Goal: Complete application form

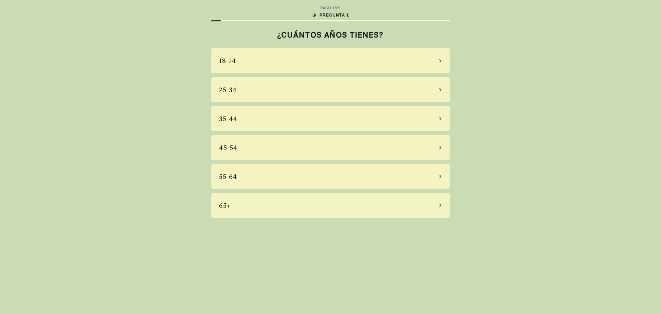
click at [290, 180] on div "55-64" at bounding box center [330, 176] width 238 height 25
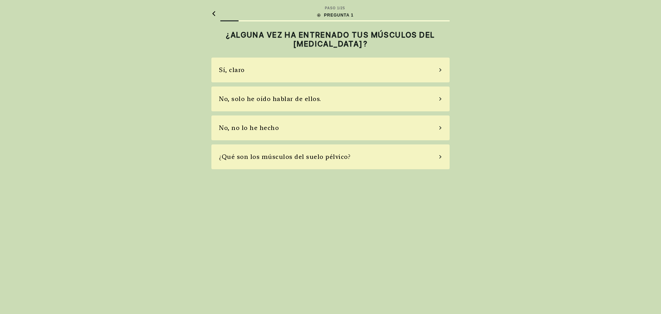
click at [342, 158] on font "¿Qué son los músculos del suelo pélvico?" at bounding box center [284, 156] width 131 height 7
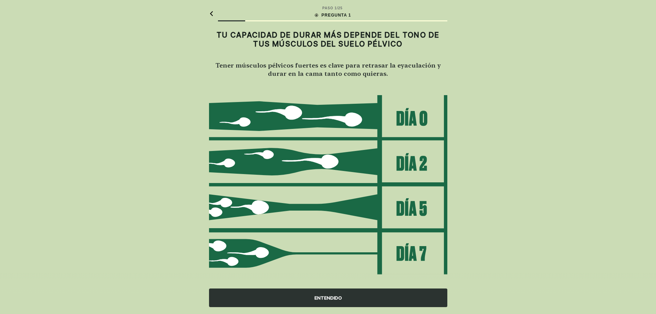
click at [328, 302] on div "ENTENDIDO" at bounding box center [328, 297] width 238 height 19
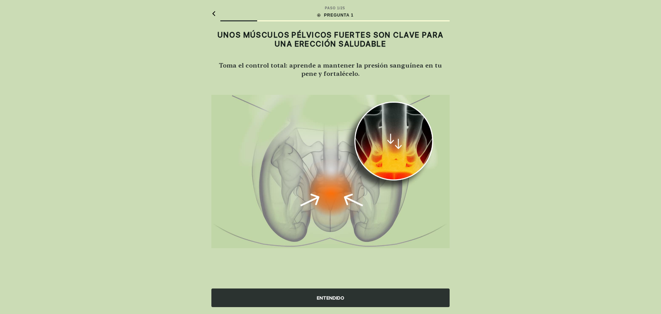
click at [324, 300] on font "ENTENDIDO" at bounding box center [331, 297] width 28 height 7
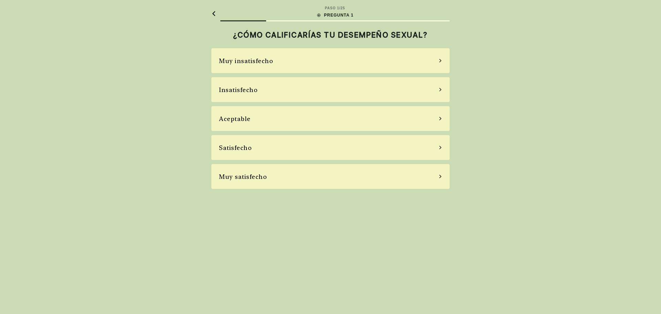
click at [262, 124] on div "Aceptable" at bounding box center [330, 118] width 238 height 25
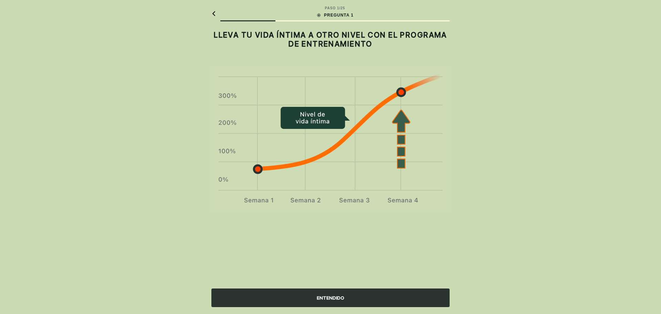
click at [340, 299] on font "ENTENDIDO" at bounding box center [331, 298] width 28 height 6
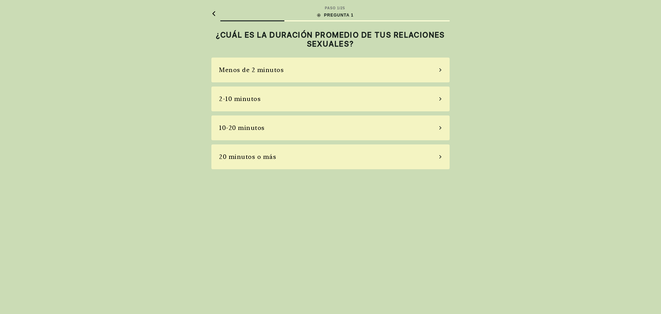
click at [289, 101] on div "2-10 minutos" at bounding box center [330, 98] width 238 height 25
click at [277, 100] on div "A veces" at bounding box center [330, 98] width 238 height 25
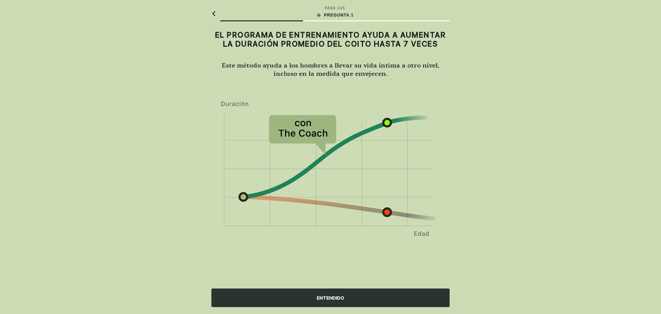
click at [341, 297] on font "ENTENDIDO" at bounding box center [331, 298] width 28 height 6
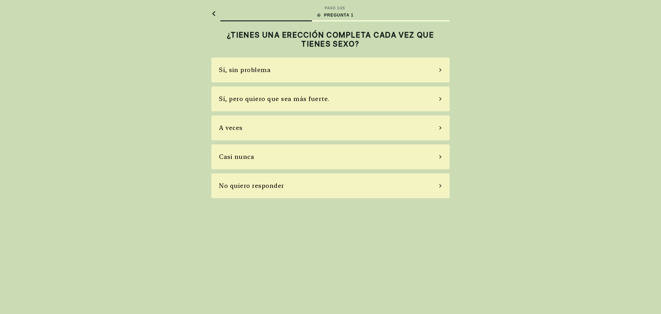
click at [304, 129] on div "A veces" at bounding box center [330, 127] width 238 height 25
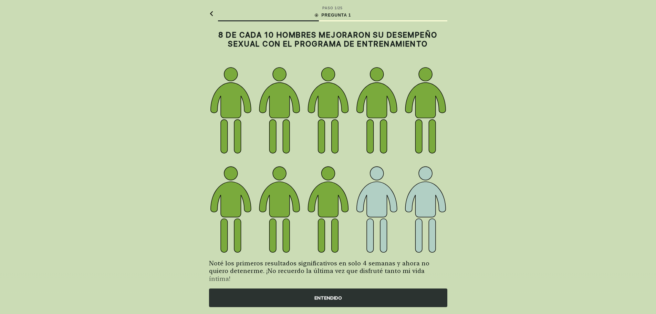
click at [320, 300] on font "ENTENDIDO" at bounding box center [328, 297] width 28 height 7
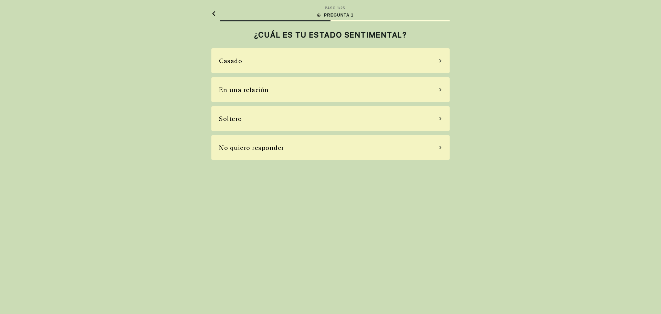
click at [279, 64] on div "Casado" at bounding box center [330, 60] width 238 height 25
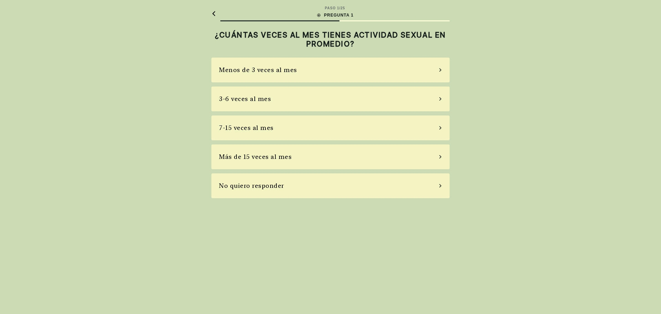
click at [293, 159] on div "Más de 15 veces al mes" at bounding box center [330, 156] width 238 height 25
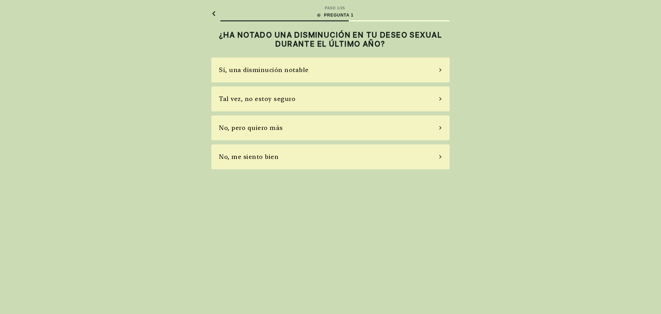
click at [291, 128] on div "No, pero quiero más" at bounding box center [330, 127] width 238 height 25
click at [291, 128] on div "No, no tomo" at bounding box center [330, 127] width 238 height 25
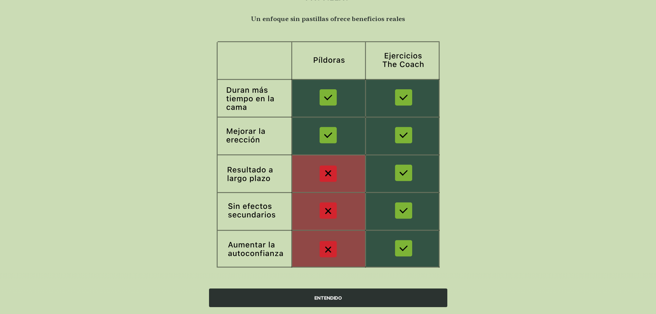
scroll to position [52, 0]
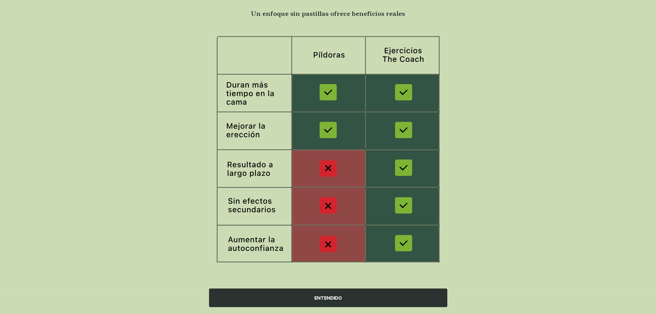
click at [335, 296] on font "ENTENDIDO" at bounding box center [328, 298] width 28 height 6
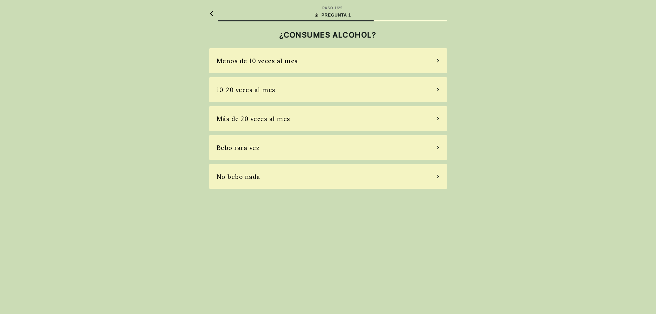
scroll to position [0, 0]
click at [280, 177] on div "No bebo nada" at bounding box center [330, 176] width 238 height 25
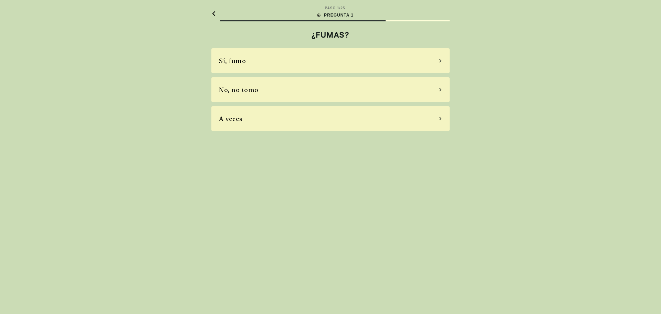
click at [273, 94] on div "No, no tomo" at bounding box center [330, 89] width 238 height 25
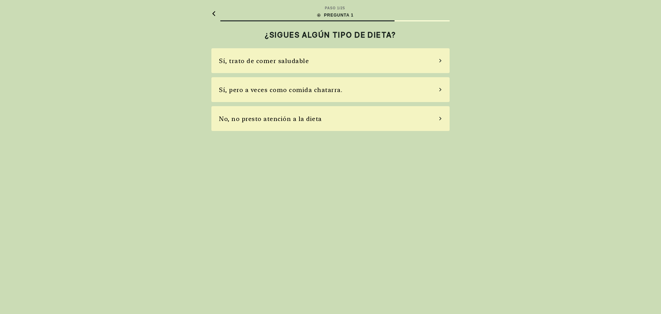
click at [272, 120] on font "No, no presto atención a la dieta" at bounding box center [270, 118] width 103 height 7
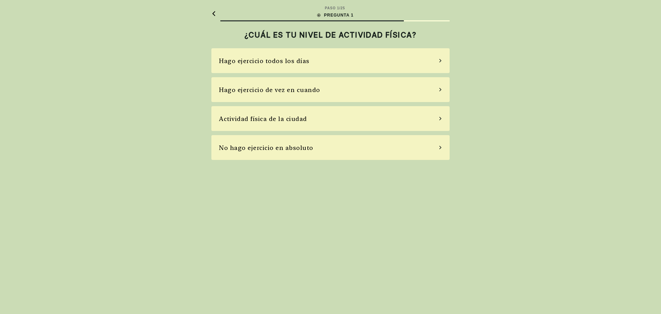
click at [283, 92] on font "Hago ejercicio de vez en cuando" at bounding box center [269, 89] width 101 height 7
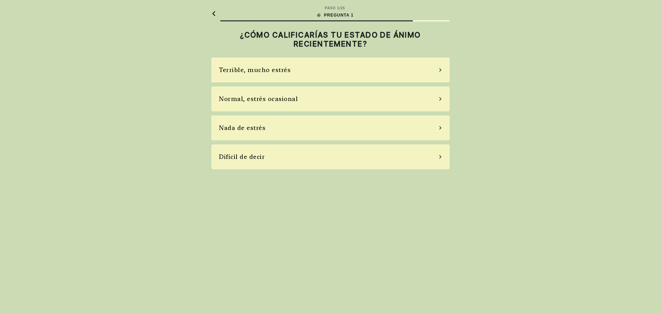
click at [308, 98] on div "Normal, estrés ocasional" at bounding box center [330, 98] width 238 height 25
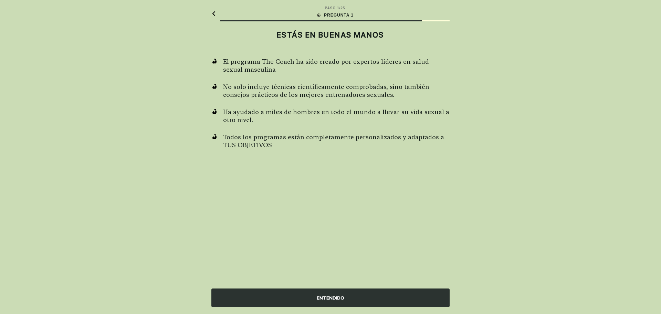
click at [329, 297] on font "ENTENDIDO" at bounding box center [331, 298] width 28 height 6
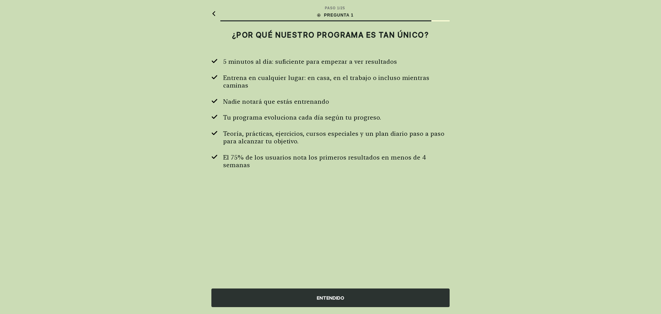
click at [329, 297] on font "ENTENDIDO" at bounding box center [331, 298] width 28 height 6
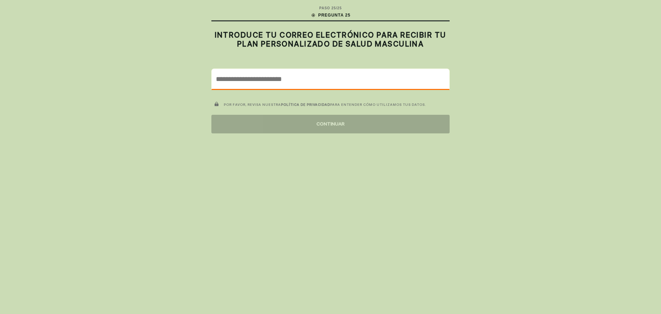
click at [272, 82] on input "email" at bounding box center [330, 79] width 237 height 20
drag, startPoint x: 272, startPoint y: 81, endPoint x: 263, endPoint y: 80, distance: 9.7
click at [272, 80] on input "email" at bounding box center [330, 79] width 237 height 20
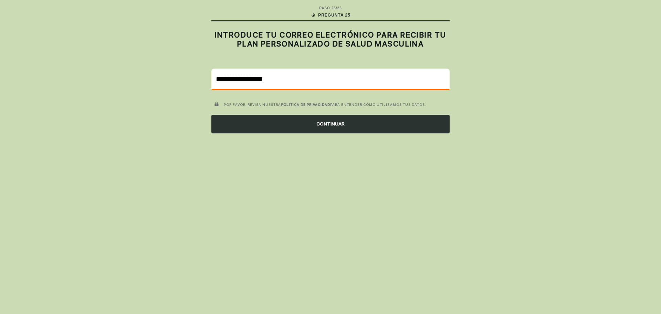
type input "**********"
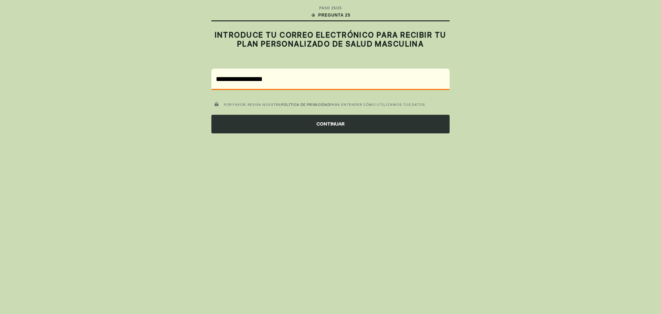
click at [338, 128] on div "CONTINUAR" at bounding box center [330, 124] width 238 height 19
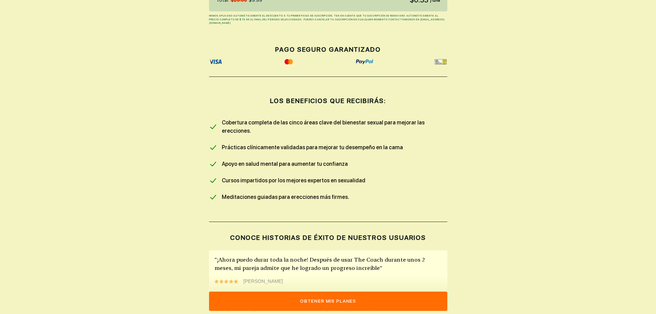
scroll to position [344, 0]
